Goal: Task Accomplishment & Management: Manage account settings

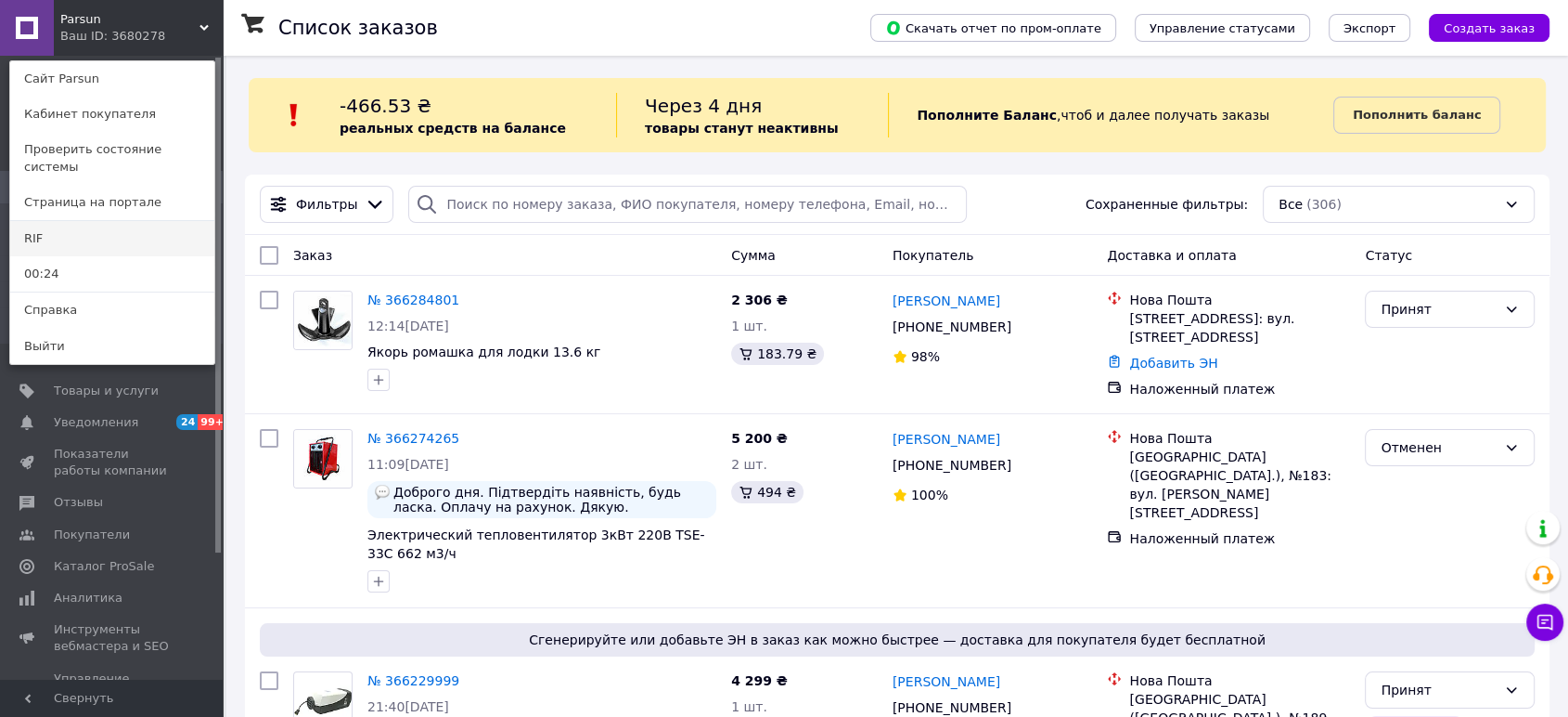
click at [92, 221] on link "RIF" at bounding box center [112, 239] width 204 height 36
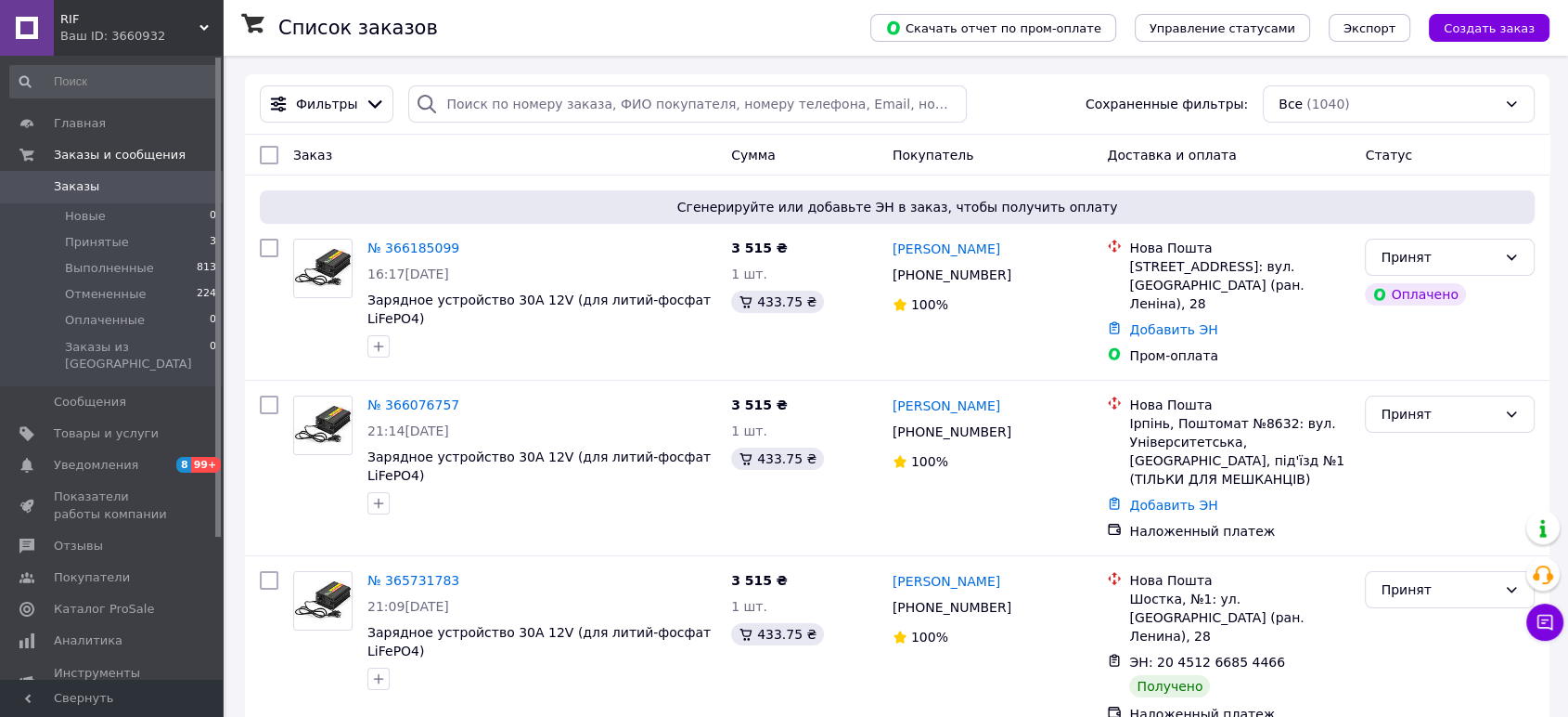
click at [184, 29] on div "Ваш ID: 3660932" at bounding box center [142, 36] width 162 height 17
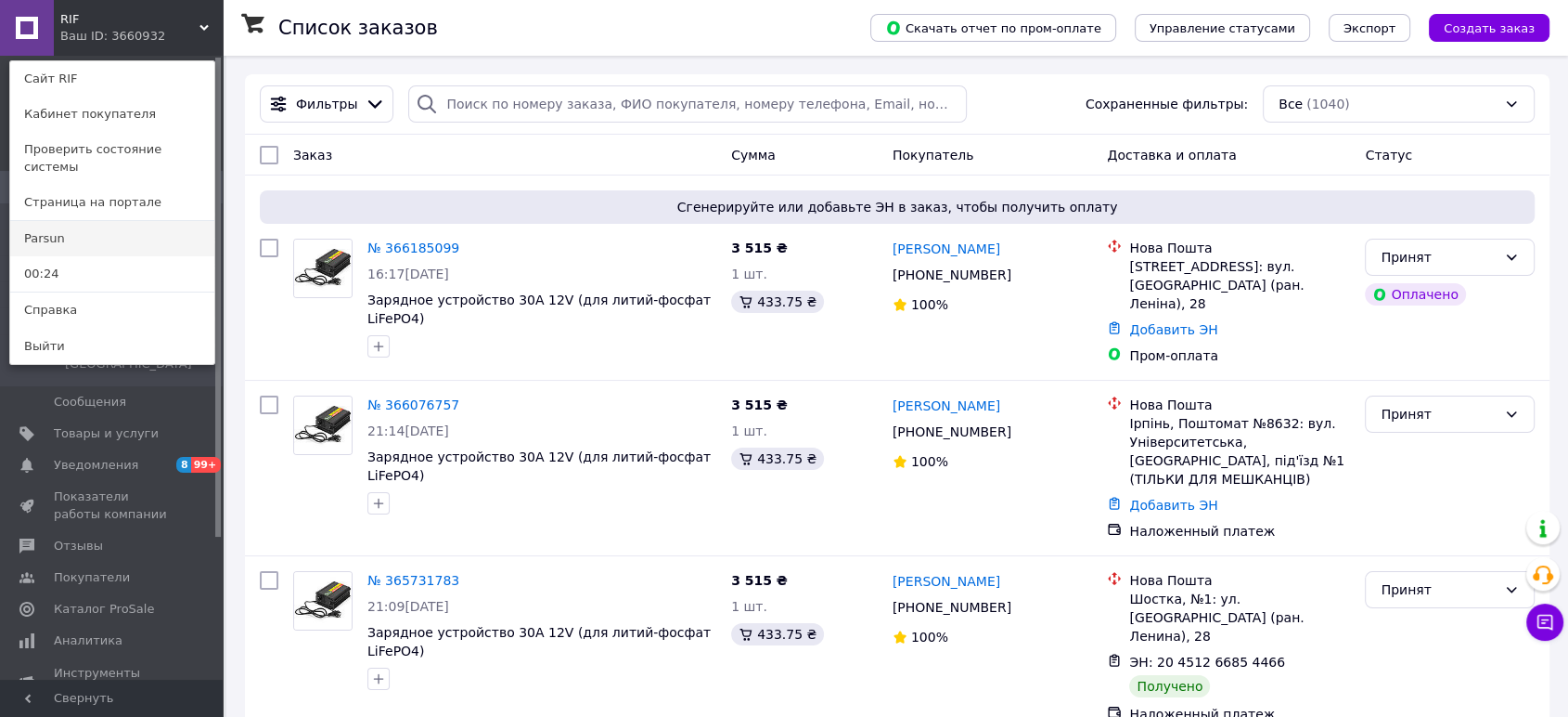
click at [92, 238] on link "Parsun" at bounding box center [112, 239] width 204 height 36
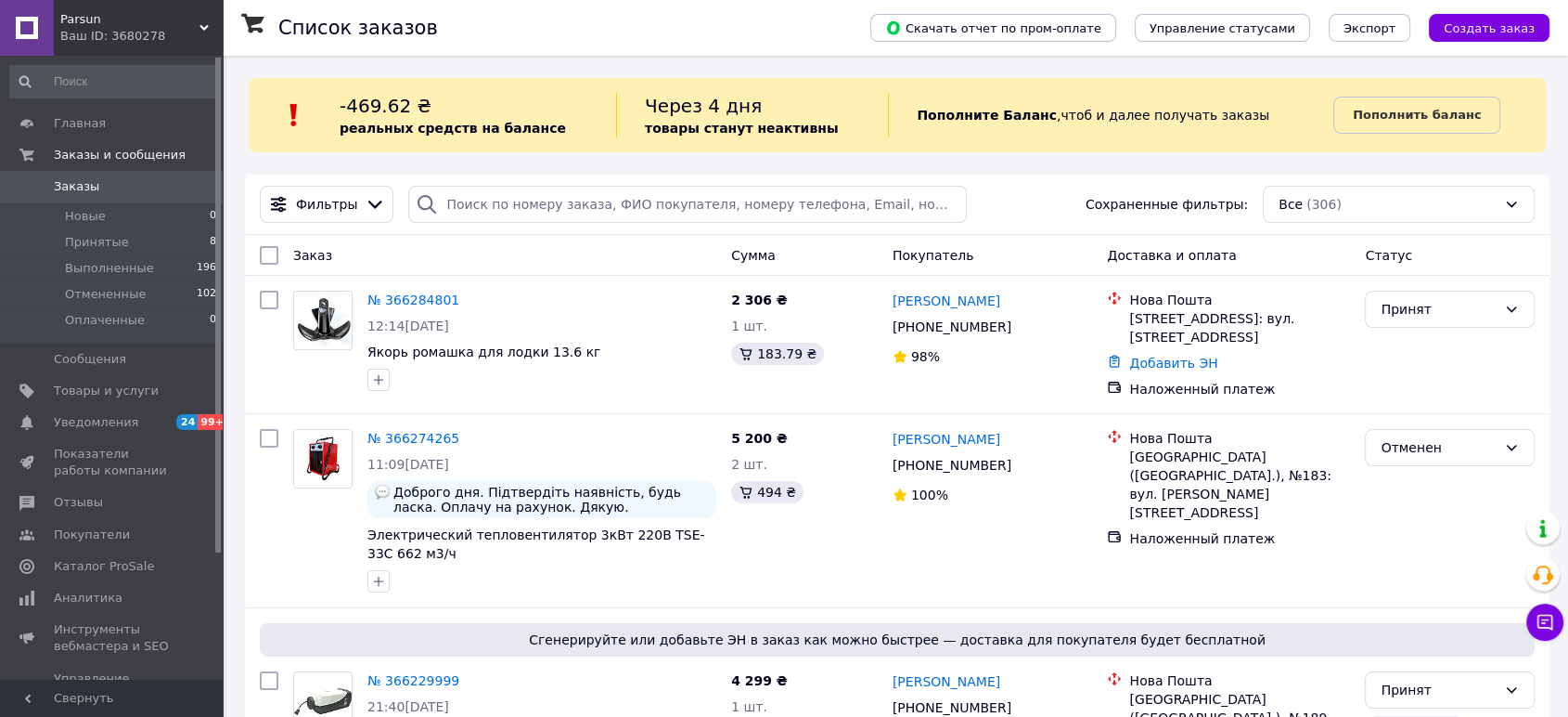
click at [201, 23] on icon at bounding box center [204, 27] width 9 height 9
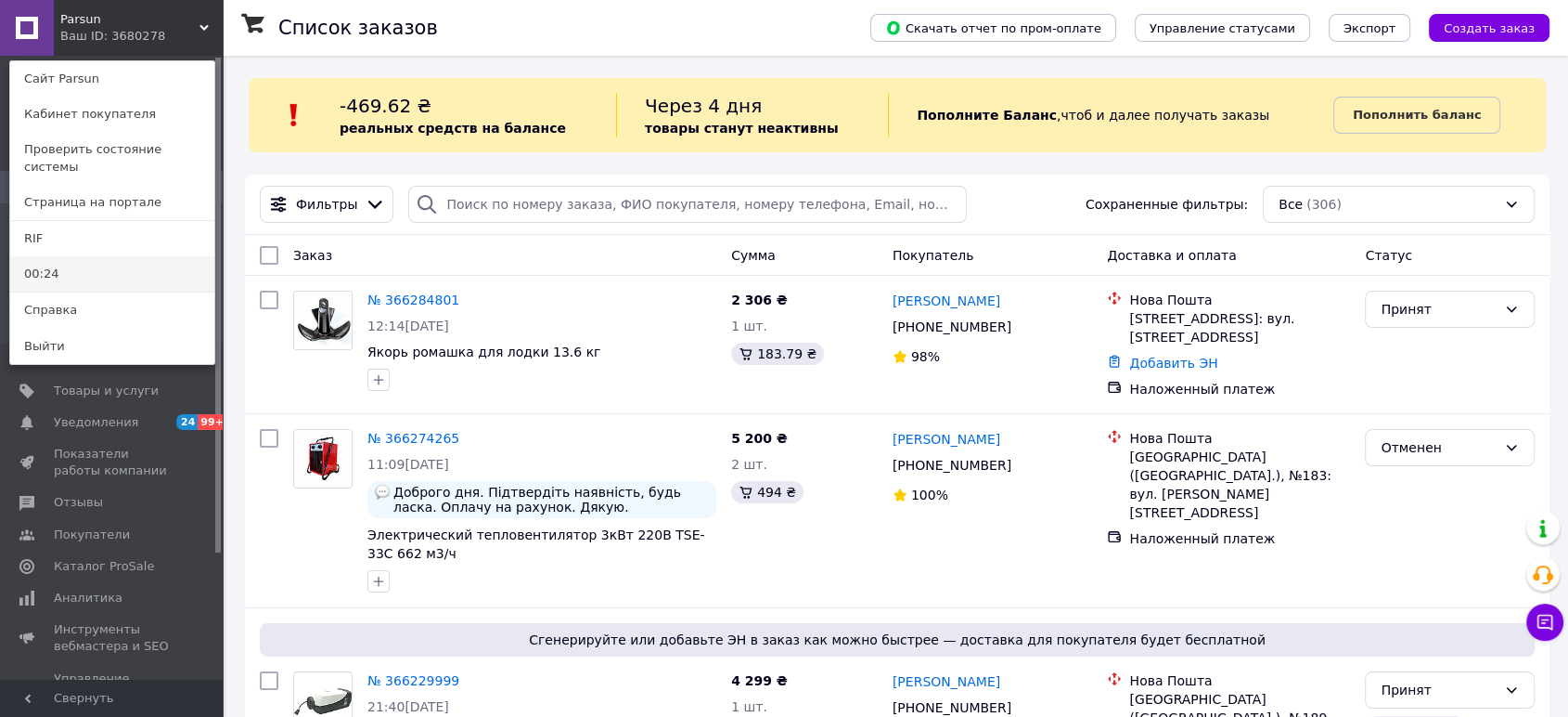
click at [91, 256] on link "00:24" at bounding box center [112, 274] width 204 height 36
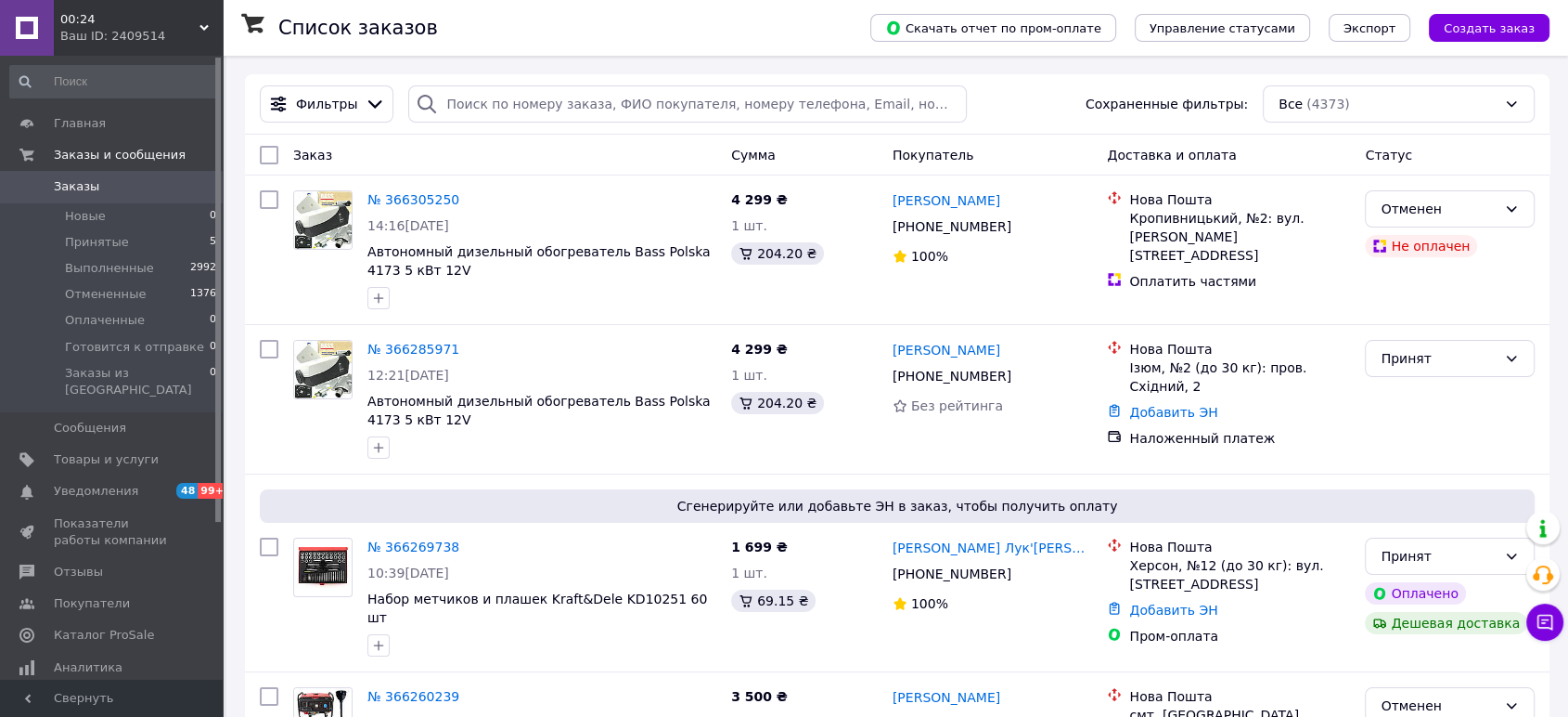
click at [206, 24] on icon at bounding box center [204, 27] width 9 height 9
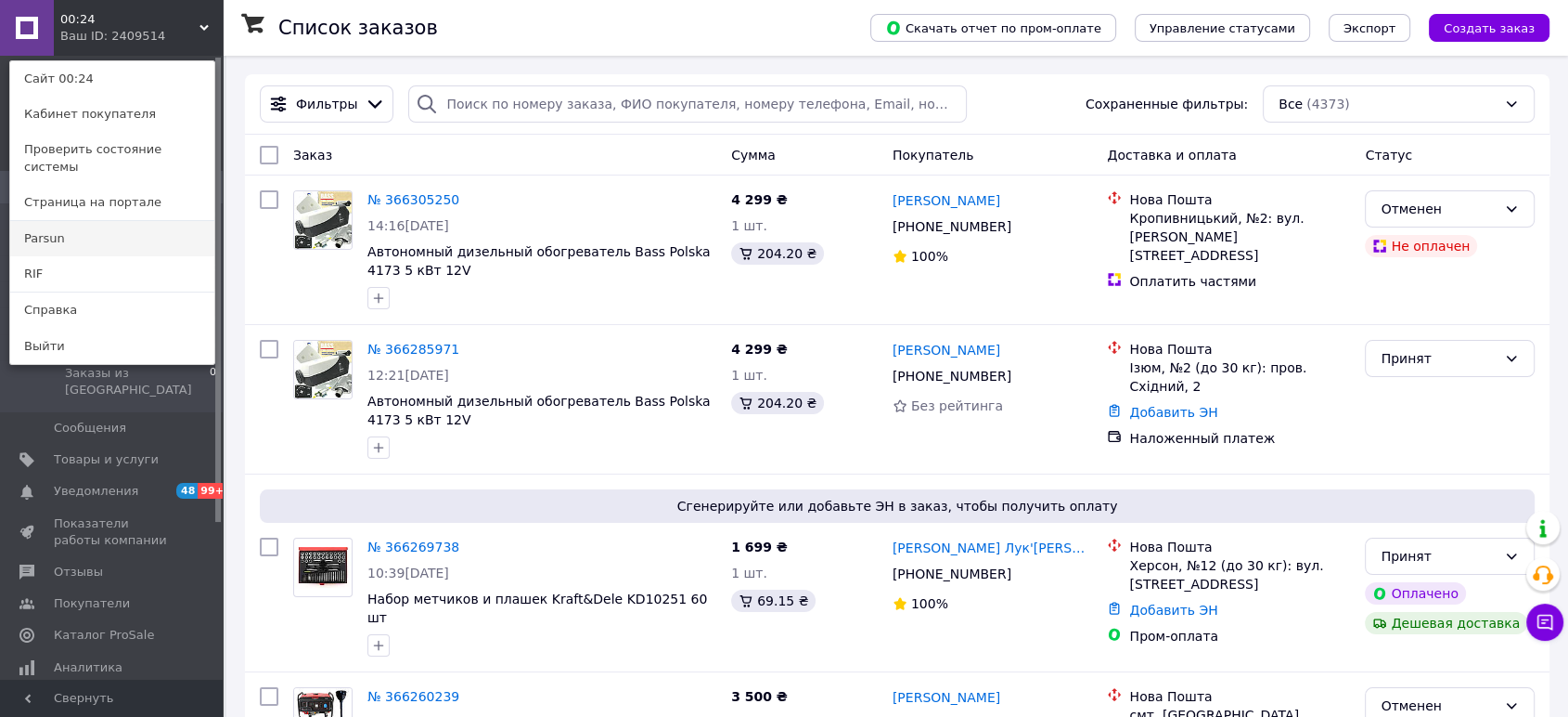
click at [82, 230] on link "Parsun" at bounding box center [112, 239] width 204 height 36
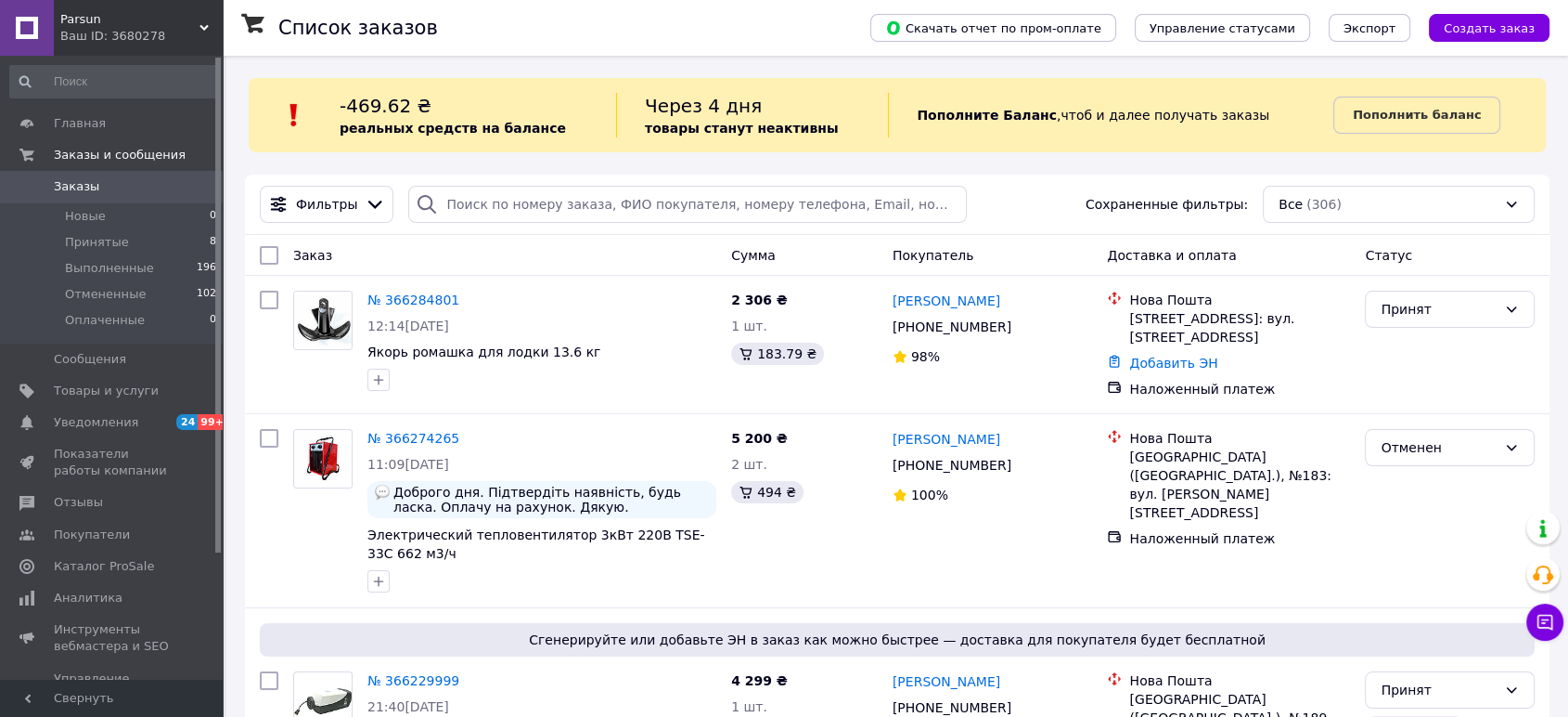
click at [200, 28] on icon at bounding box center [204, 27] width 9 height 9
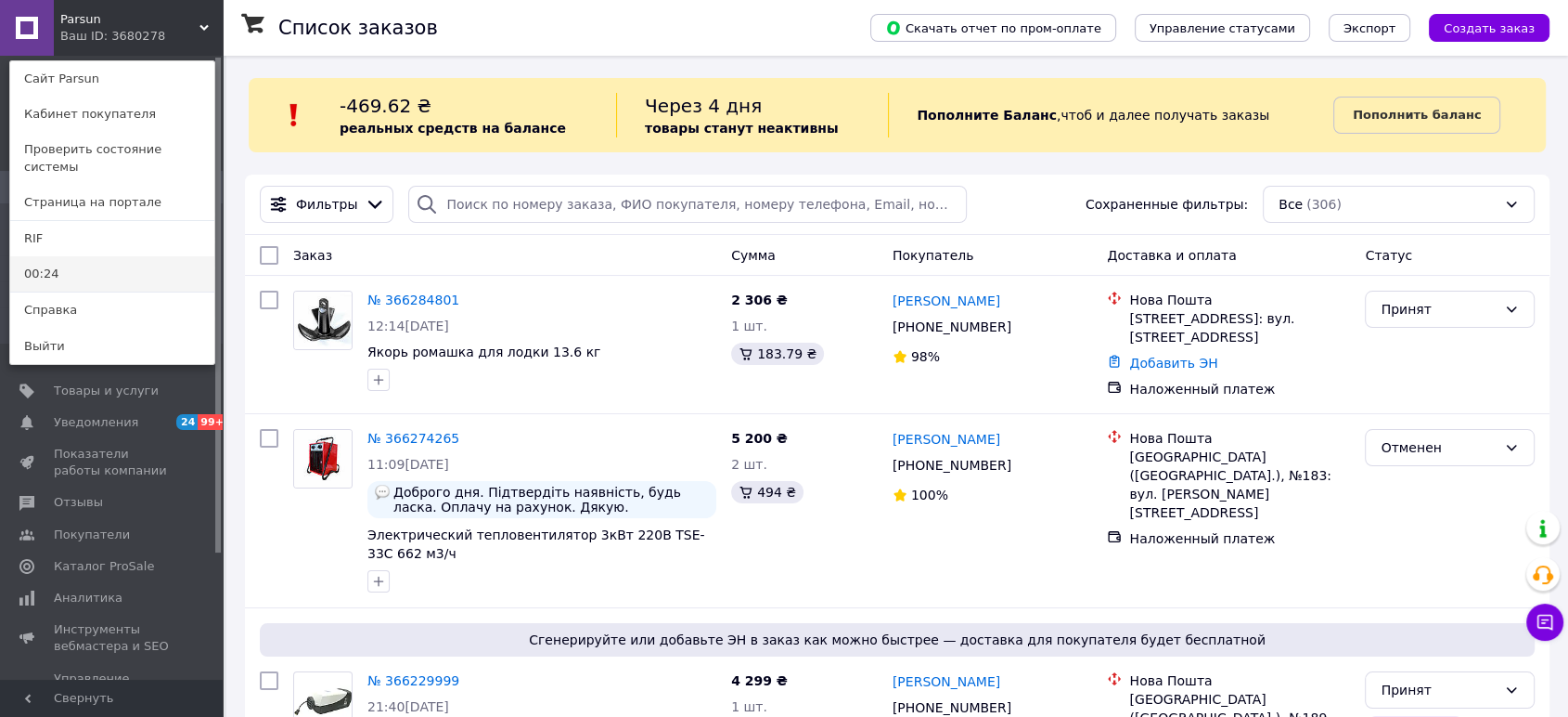
click at [89, 256] on link "00:24" at bounding box center [112, 274] width 204 height 36
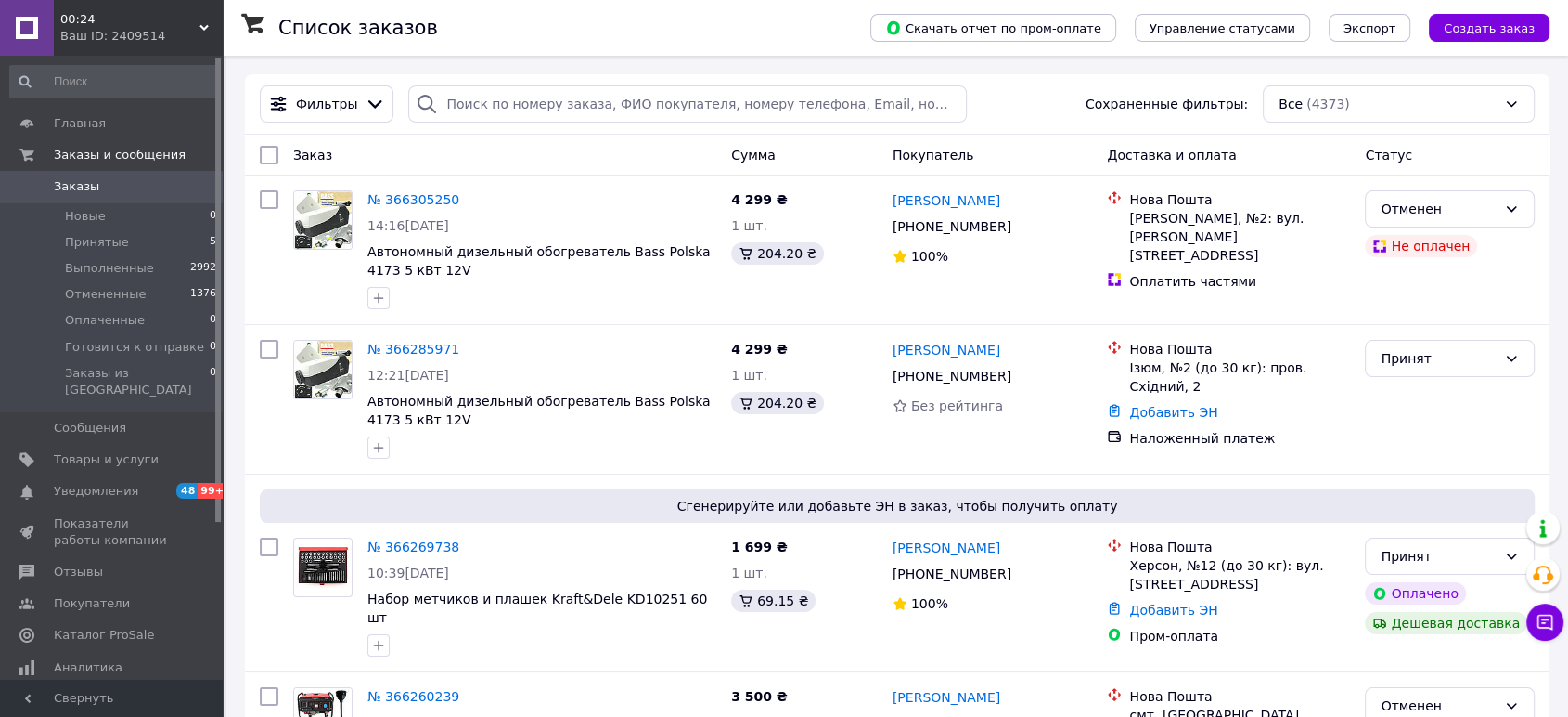
click at [202, 29] on icon at bounding box center [204, 27] width 9 height 9
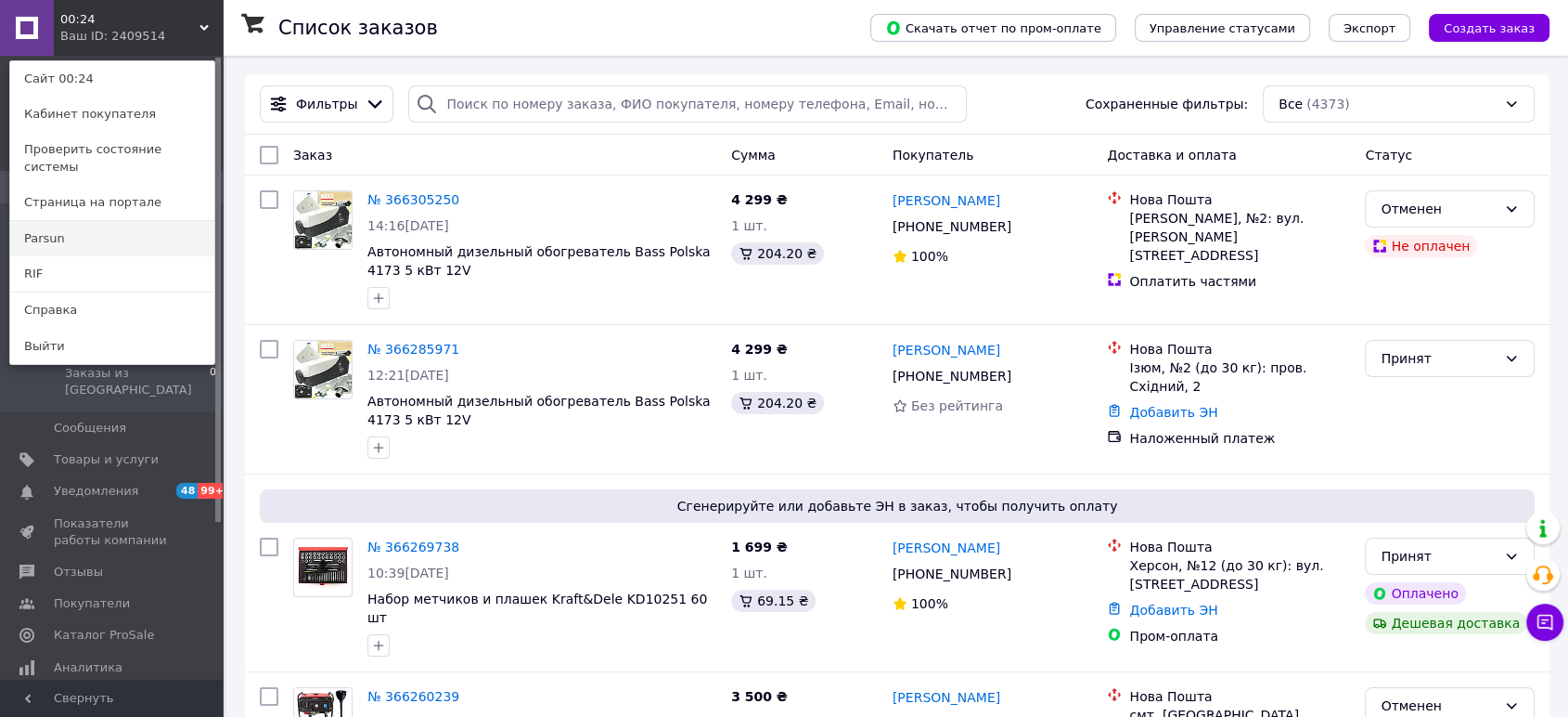
click at [112, 221] on link "Parsun" at bounding box center [112, 239] width 204 height 36
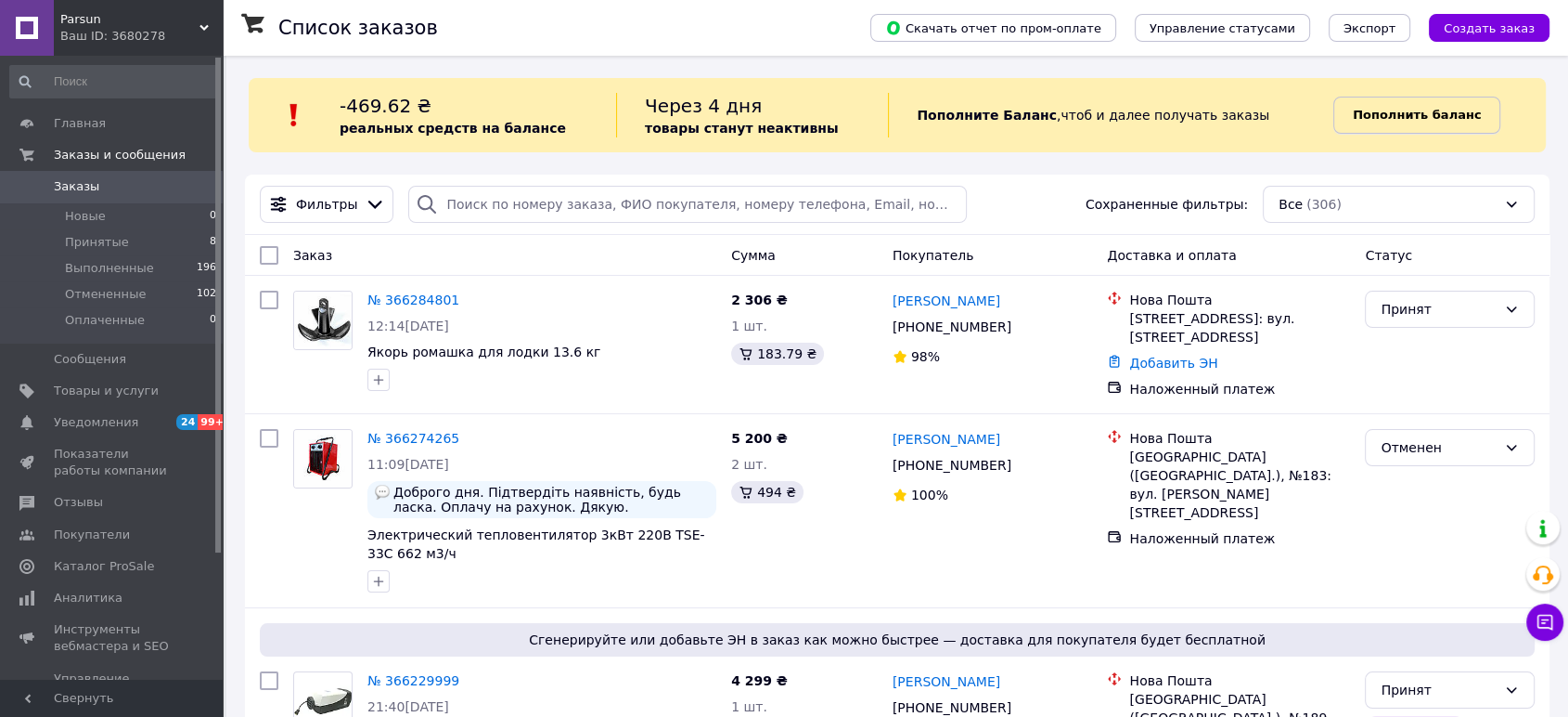
click at [1368, 110] on b "Пополнить баланс" at bounding box center [1417, 115] width 128 height 14
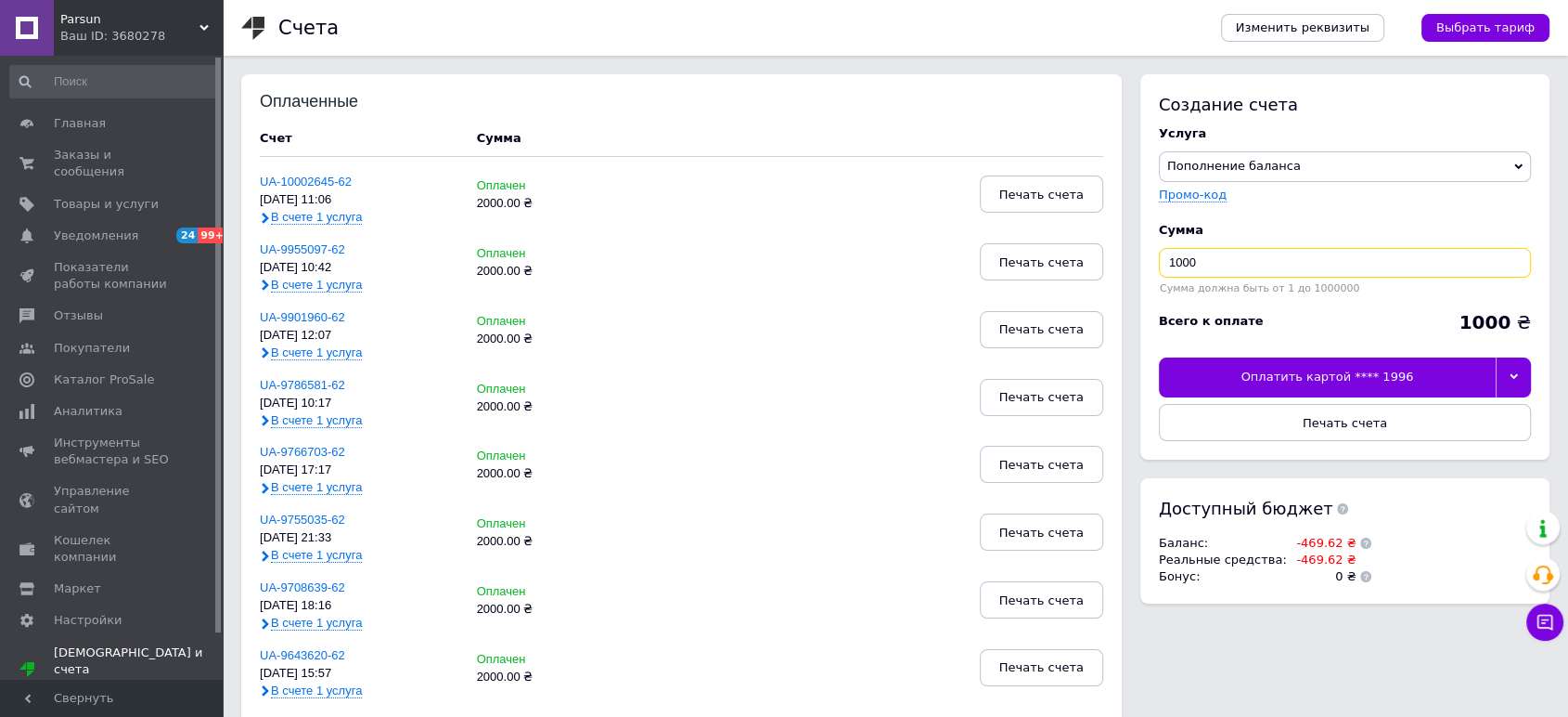
click at [1170, 263] on input "1000" at bounding box center [1345, 262] width 372 height 30
type input "2000"
click at [1339, 379] on div "Оплатить картой **** 1996" at bounding box center [1327, 376] width 337 height 39
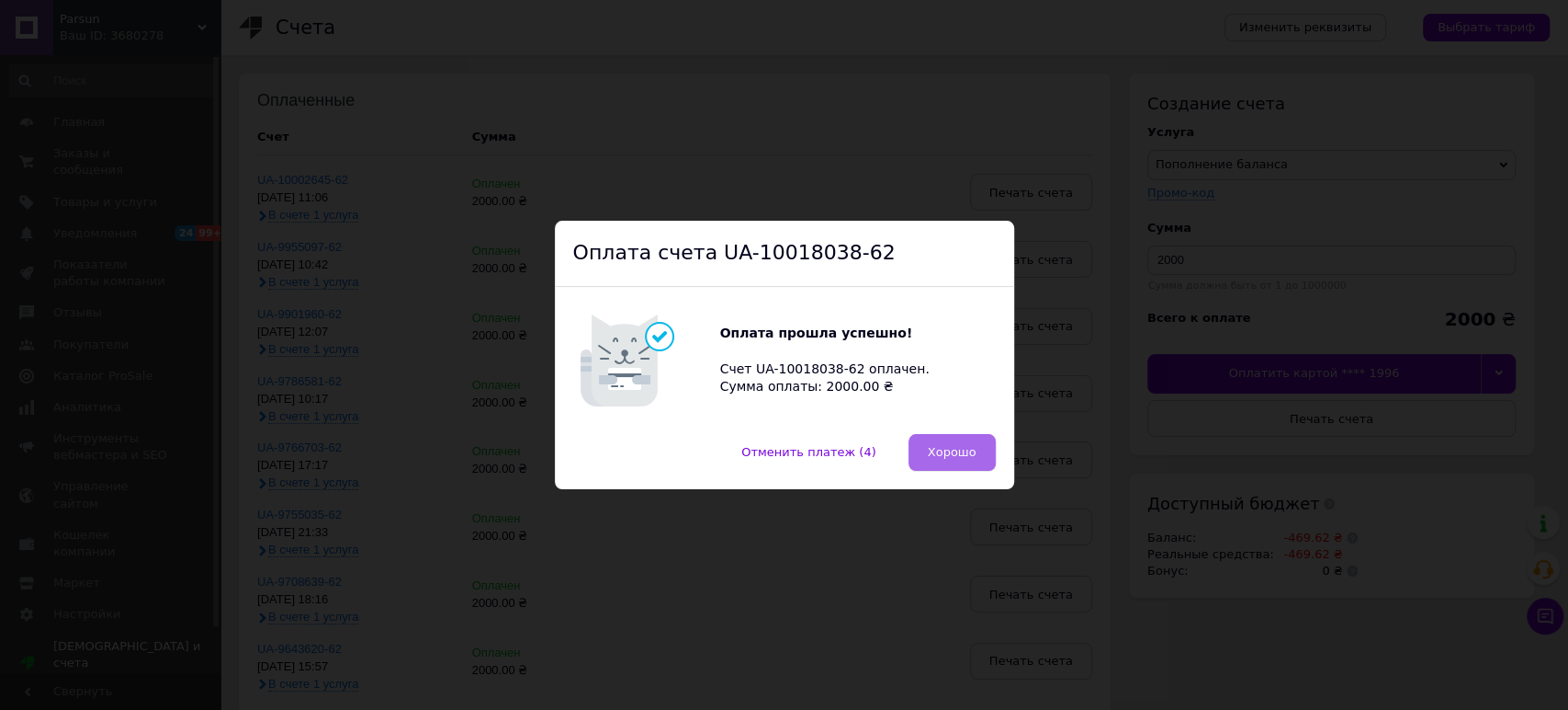
click at [965, 448] on span "Хорошо" at bounding box center [953, 452] width 49 height 14
